Goal: Find specific page/section: Find specific page/section

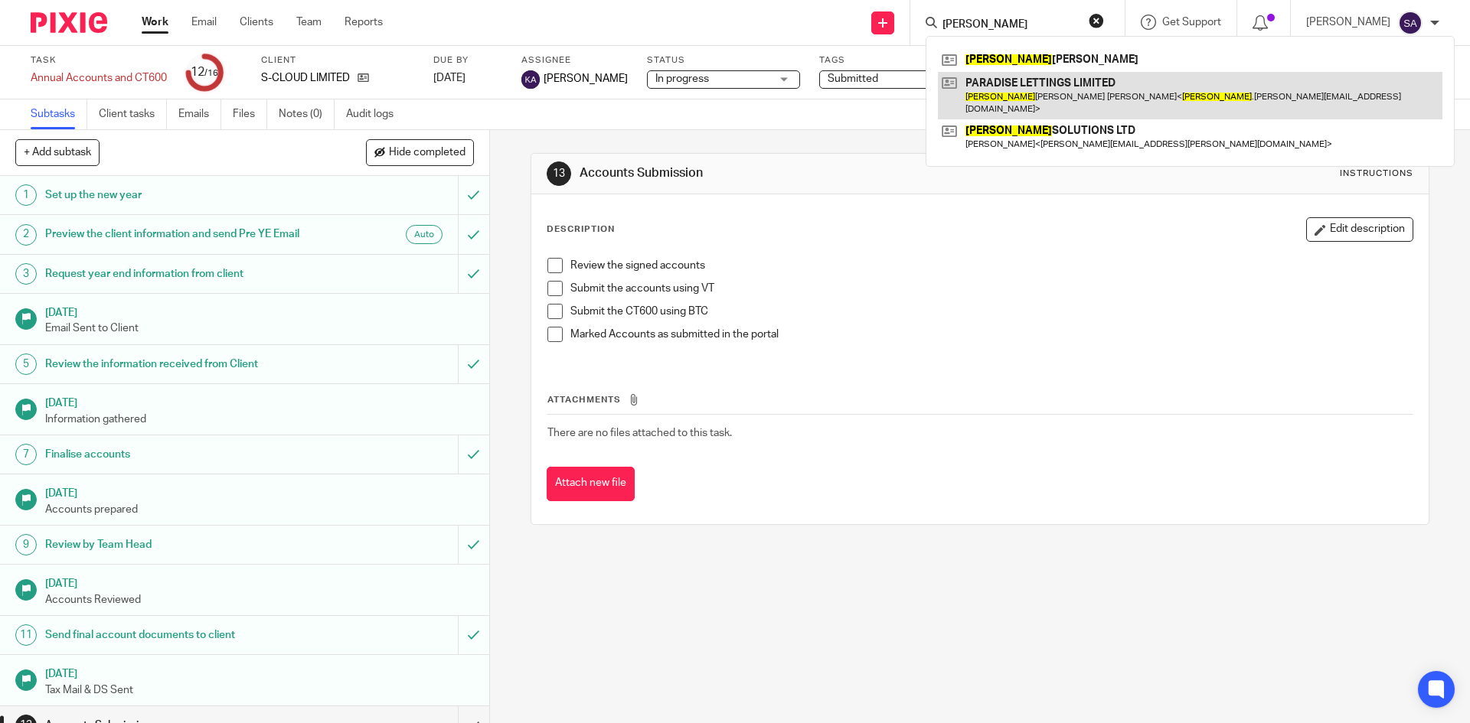
click at [1084, 86] on link at bounding box center [1190, 95] width 504 height 47
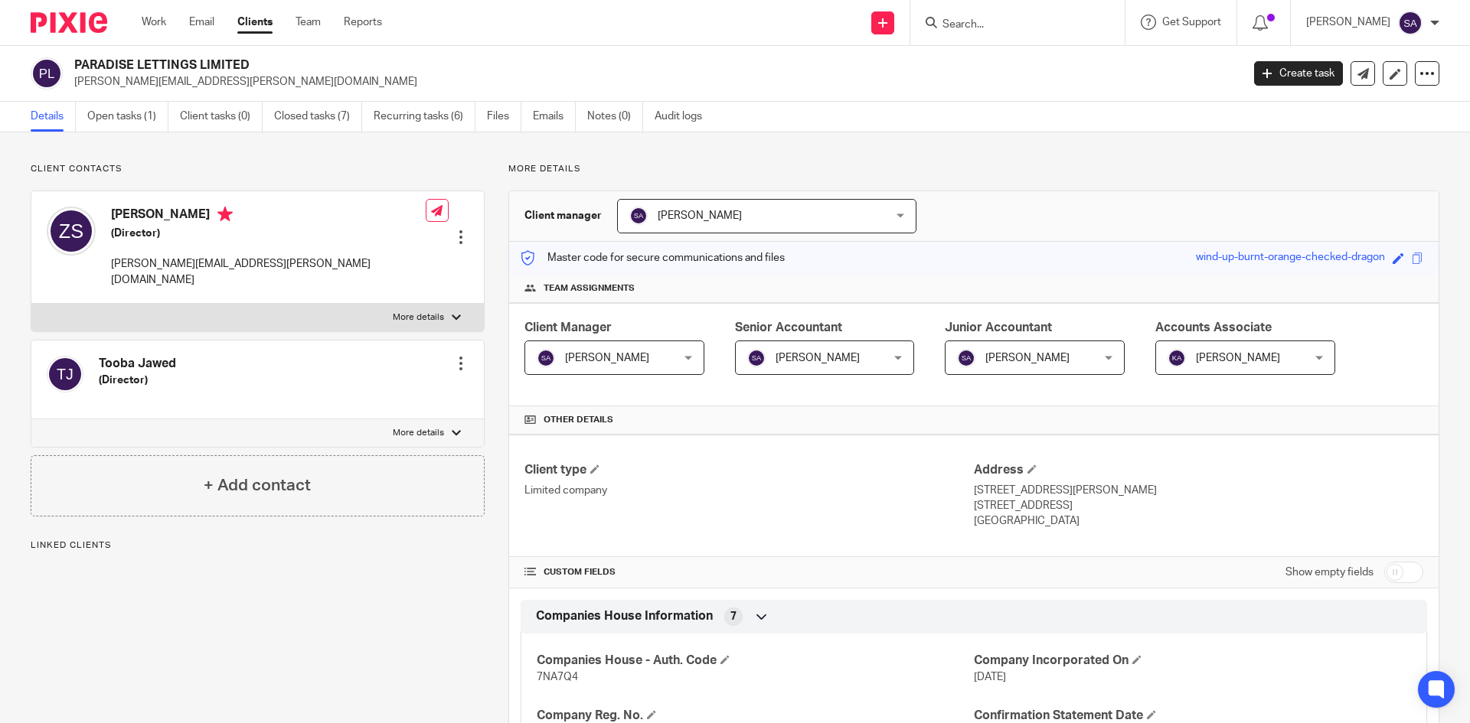
drag, startPoint x: 74, startPoint y: 62, endPoint x: 279, endPoint y: 61, distance: 205.1
click at [279, 61] on h2 "PARADISE LETTINGS LIMITED" at bounding box center [536, 65] width 925 height 16
copy h2 "PARADISE LETTINGS LIMITED"
